Goal: Communication & Community: Participate in discussion

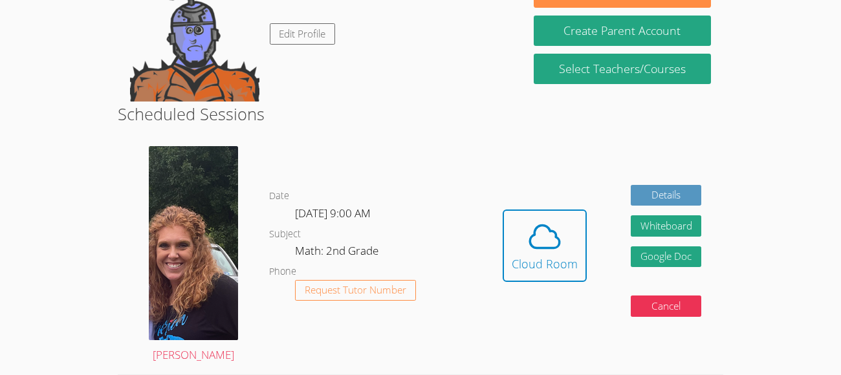
scroll to position [155, 0]
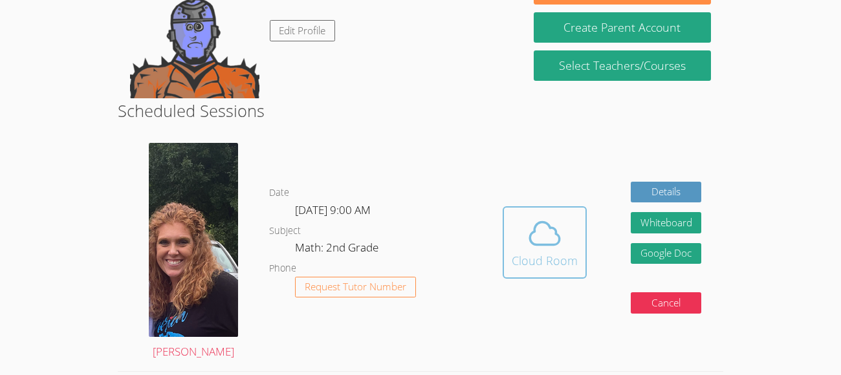
click at [551, 257] on div "Cloud Room" at bounding box center [545, 261] width 66 height 18
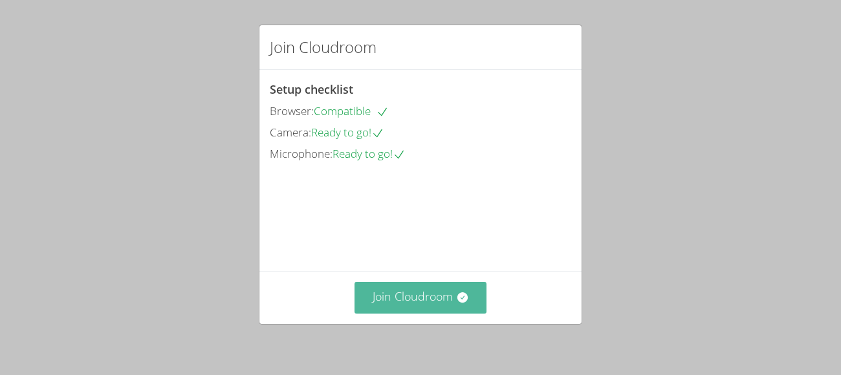
click at [415, 298] on button "Join Cloudroom" at bounding box center [420, 298] width 133 height 32
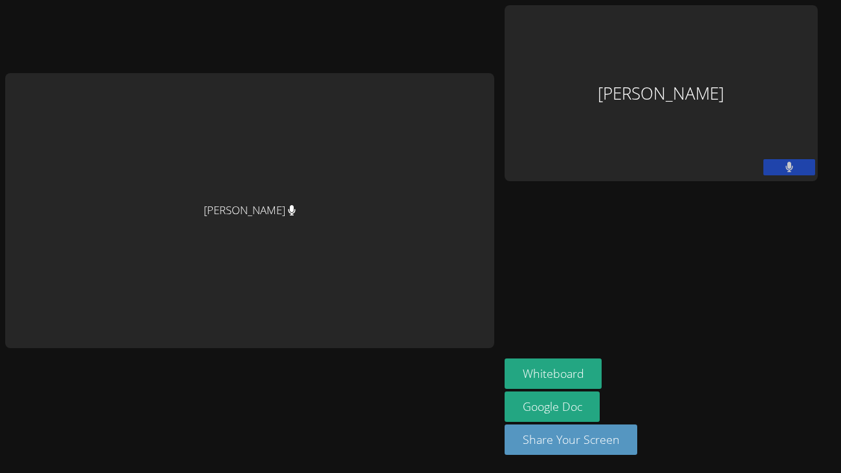
click at [830, 4] on div "[PERSON_NAME] [PERSON_NAME] Whiteboard Google Doc Share Your Screen" at bounding box center [420, 236] width 841 height 473
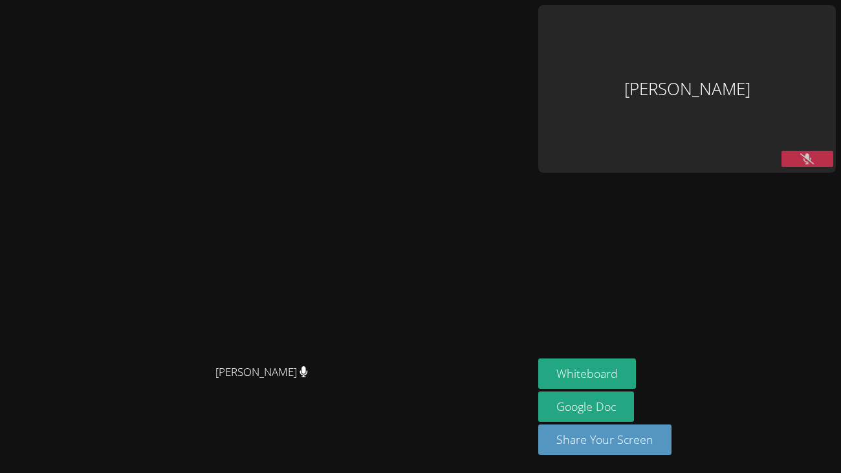
click at [792, 151] on button at bounding box center [807, 159] width 52 height 16
click at [636, 372] on button "Whiteboard" at bounding box center [587, 373] width 98 height 30
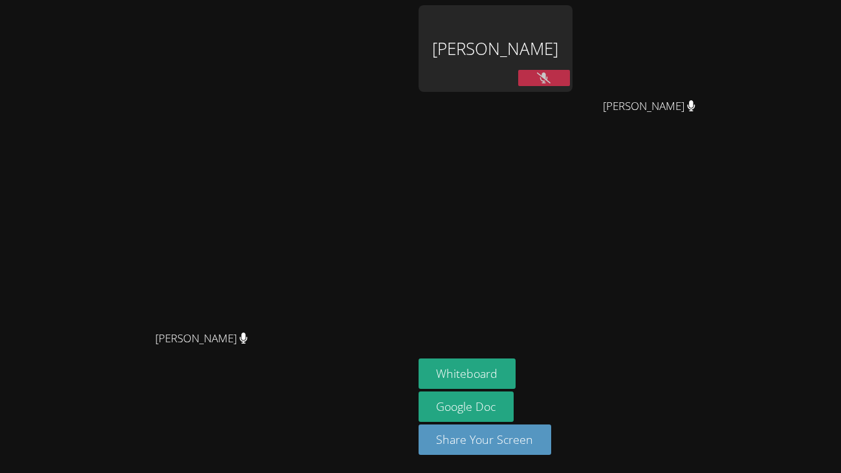
click at [570, 81] on button at bounding box center [544, 78] width 52 height 16
click at [516, 370] on button "Whiteboard" at bounding box center [467, 373] width 98 height 30
